Goal: Register for event/course

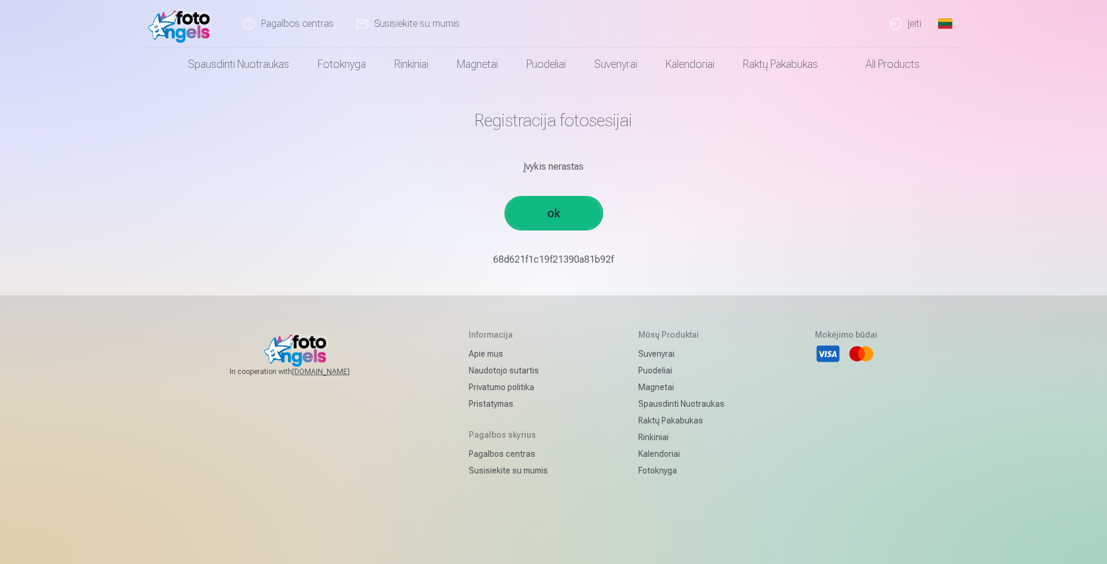
click at [548, 211] on link "ok" at bounding box center [553, 213] width 95 height 31
